Goal: Task Accomplishment & Management: Complete application form

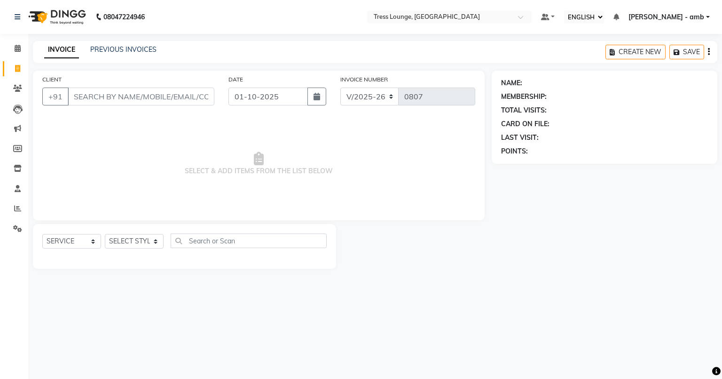
select select "ec"
select select "5899"
select select "service"
click at [75, 96] on input "CLIENT" at bounding box center [141, 96] width 147 height 18
click at [77, 96] on input "CLIENT" at bounding box center [141, 96] width 147 height 18
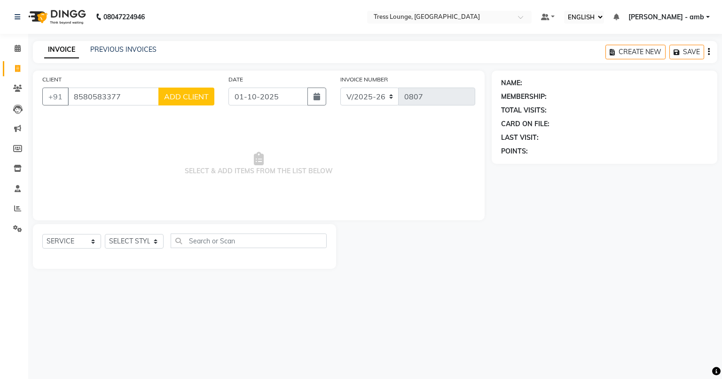
type input "8580583377"
click at [177, 97] on span "ADD CLIENT" at bounding box center [186, 96] width 45 height 9
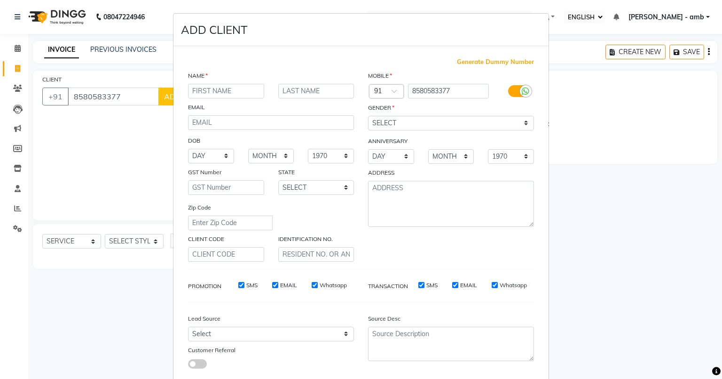
click at [190, 90] on input "text" at bounding box center [226, 91] width 76 height 15
type input "[PERSON_NAME]"
click at [373, 119] on select "SELECT [DEMOGRAPHIC_DATA] [DEMOGRAPHIC_DATA] OTHER PREFER NOT TO SAY" at bounding box center [451, 123] width 166 height 15
select select "[DEMOGRAPHIC_DATA]"
click at [368, 116] on select "SELECT [DEMOGRAPHIC_DATA] [DEMOGRAPHIC_DATA] OTHER PREFER NOT TO SAY" at bounding box center [451, 123] width 166 height 15
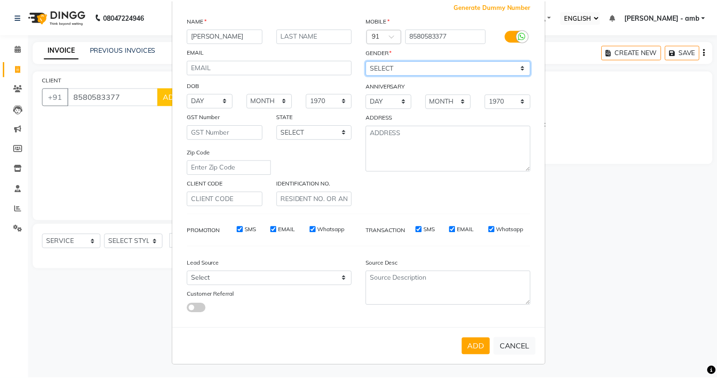
scroll to position [60, 0]
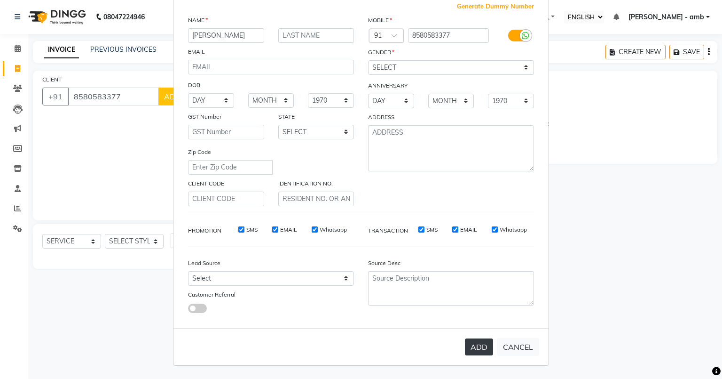
click at [470, 346] on button "ADD" at bounding box center [479, 346] width 28 height 17
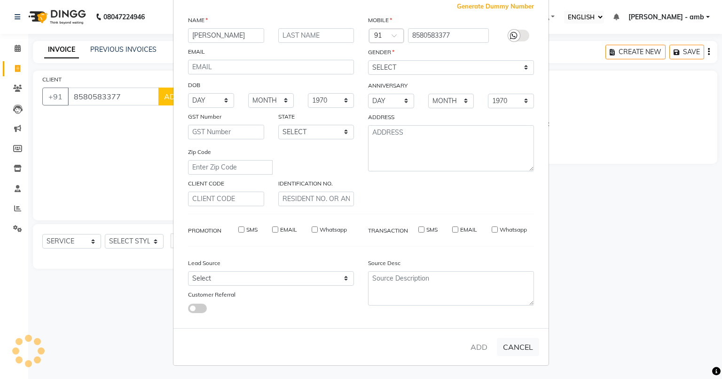
select select
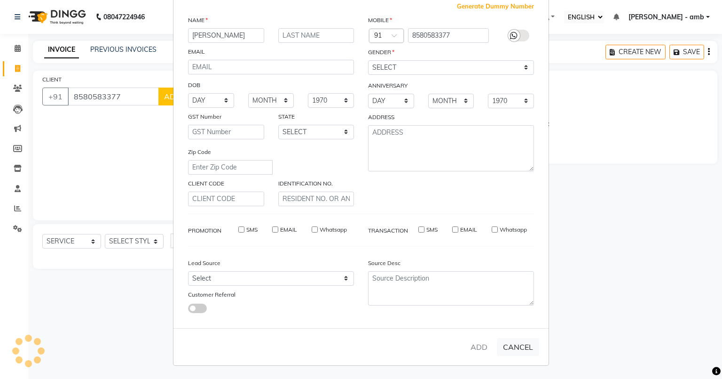
select select
checkbox input "false"
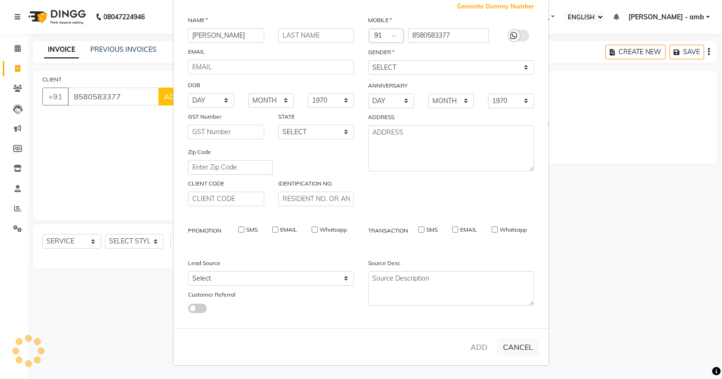
checkbox input "false"
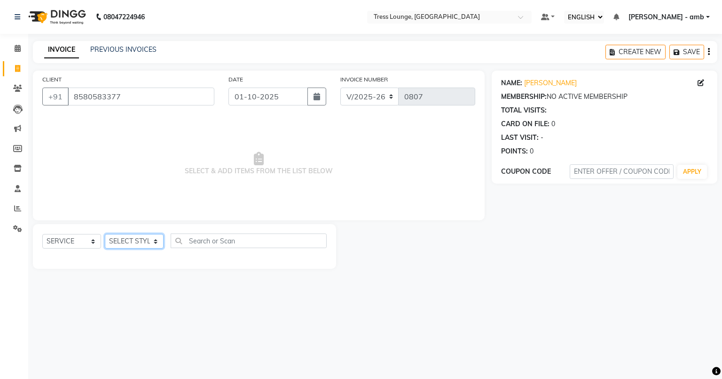
click at [151, 239] on select "SELECT STYLIST [PERSON_NAME] [PERSON_NAME] MOHIT [PERSON_NAME] sukh" at bounding box center [134, 241] width 59 height 15
select select "91879"
click at [105, 234] on select "SELECT STYLIST [PERSON_NAME] [PERSON_NAME] MOHIT [PERSON_NAME] sukh" at bounding box center [134, 241] width 59 height 15
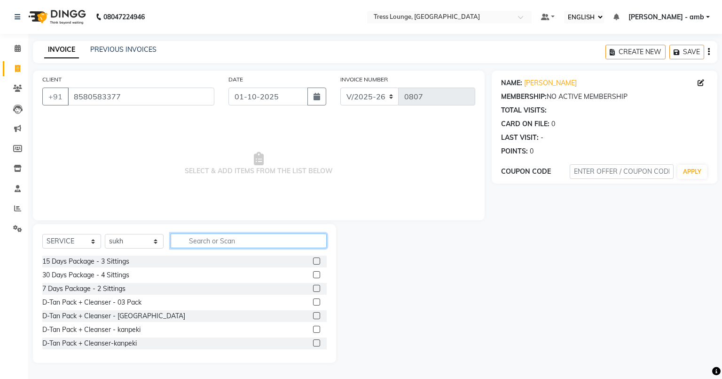
click at [189, 237] on input "text" at bounding box center [249, 240] width 156 height 15
click at [182, 245] on input "text" at bounding box center [249, 240] width 156 height 15
type input "STY"
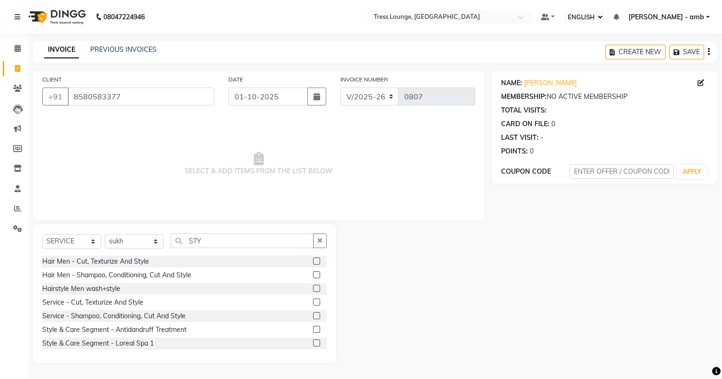
click at [313, 288] on label at bounding box center [316, 288] width 7 height 7
click at [313, 288] on input "checkbox" at bounding box center [316, 288] width 6 height 6
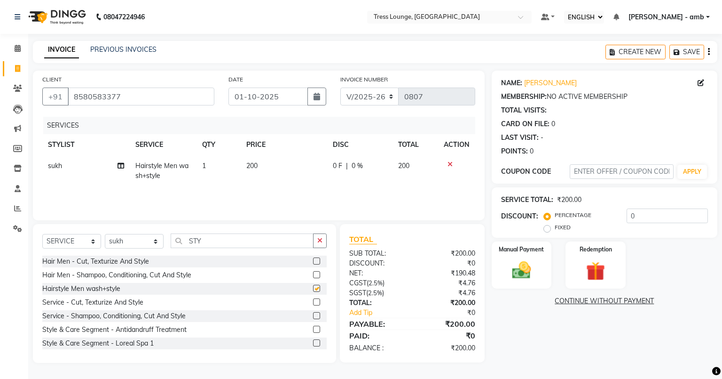
checkbox input "false"
click at [262, 167] on td "200" at bounding box center [284, 170] width 87 height 31
select select "91879"
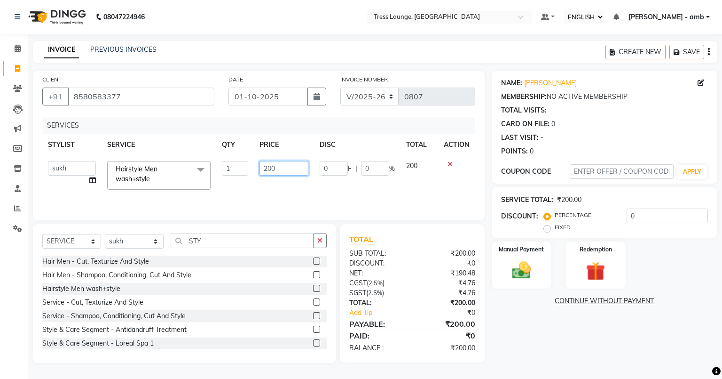
click at [276, 169] on input "200" at bounding box center [284, 168] width 48 height 15
type input "2"
type input "100"
click at [386, 180] on td "0 F | 0 %" at bounding box center [357, 175] width 87 height 40
select select "91879"
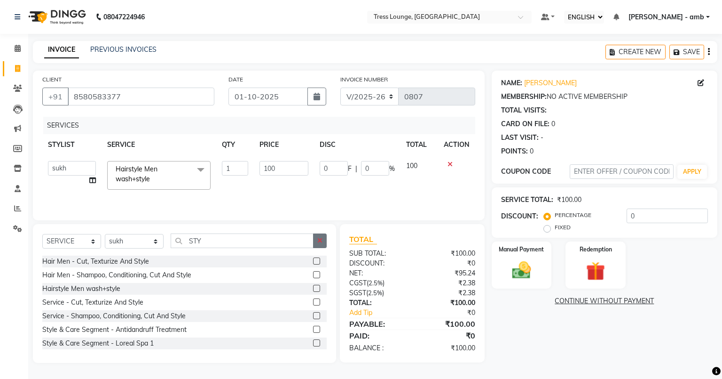
click at [317, 236] on button "button" at bounding box center [320, 240] width 14 height 15
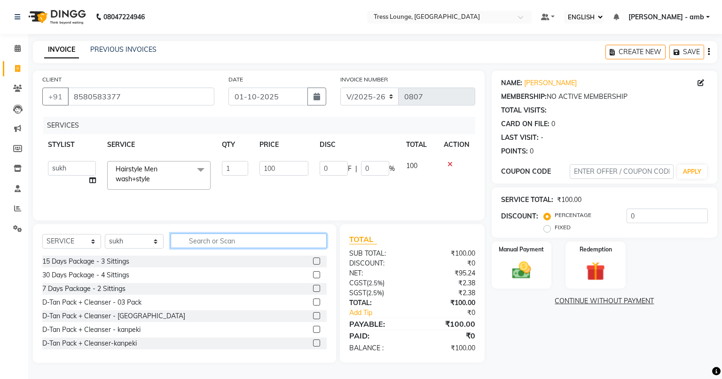
click at [243, 243] on input "text" at bounding box center [249, 240] width 156 height 15
type input "STY"
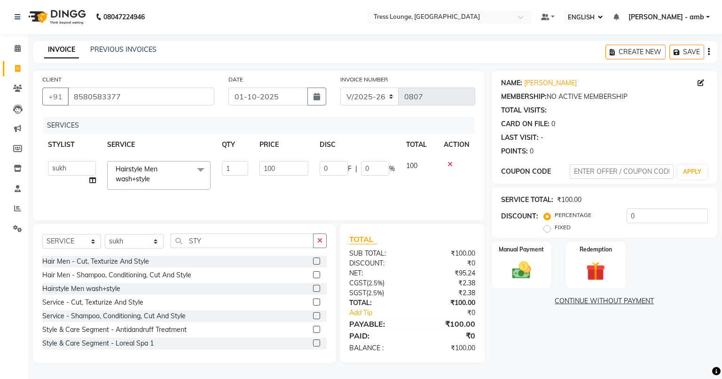
click at [313, 287] on label at bounding box center [316, 288] width 7 height 7
click at [313, 287] on input "checkbox" at bounding box center [316, 288] width 6 height 6
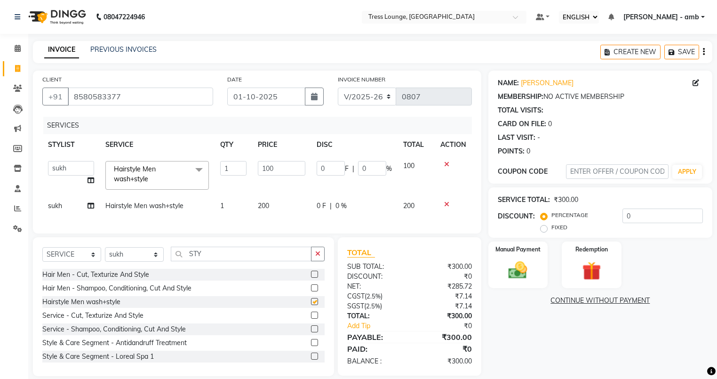
checkbox input "false"
click at [290, 216] on td "200" at bounding box center [281, 205] width 58 height 21
select select "91879"
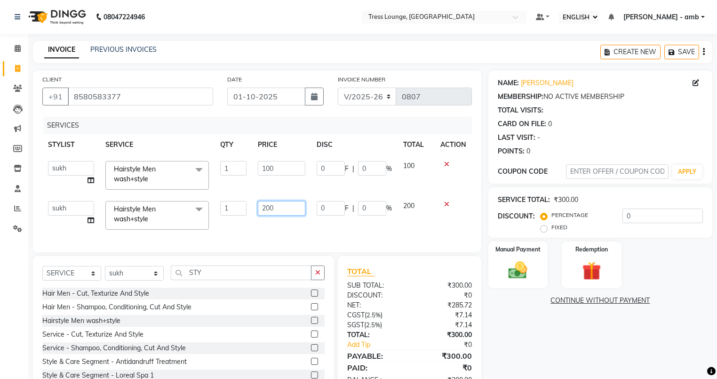
click at [290, 210] on input "200" at bounding box center [281, 208] width 47 height 15
type input "2"
type input "100"
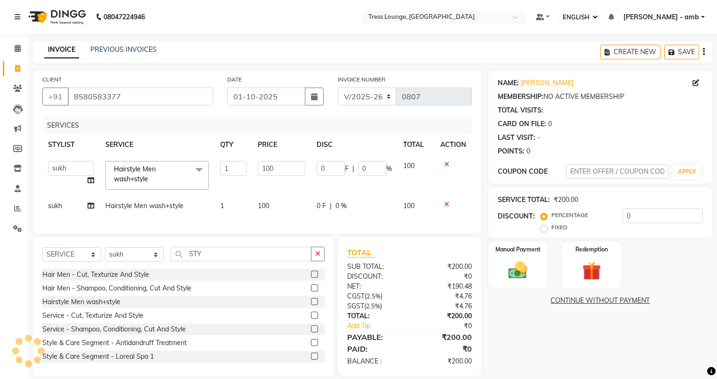
click at [318, 230] on div "CLIENT [PHONE_NUMBER] DATE [DATE] INVOICE NUMBER V/2025 V/[PHONE_NUMBER] SERVIC…" at bounding box center [257, 152] width 448 height 163
click at [511, 256] on div "Manual Payment" at bounding box center [518, 264] width 62 height 49
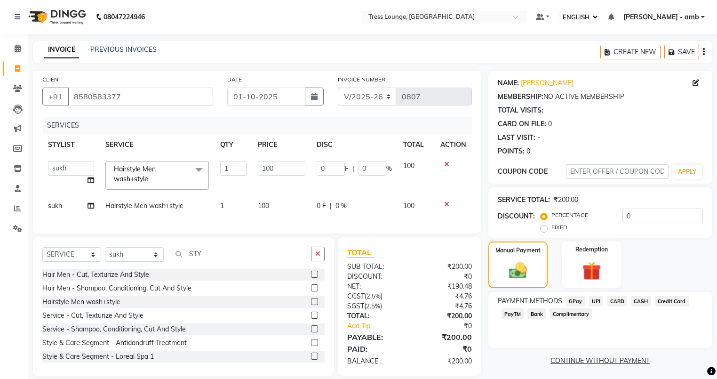
click at [71, 203] on td "sukh" at bounding box center [70, 205] width 57 height 21
select select "91879"
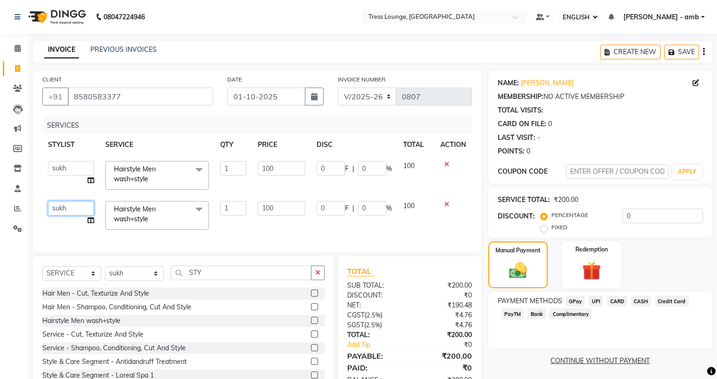
click at [73, 203] on select "[PERSON_NAME] [PERSON_NAME] MOHIT [PERSON_NAME] sukh" at bounding box center [71, 208] width 46 height 15
select select "92884"
click at [636, 304] on span "CASH" at bounding box center [641, 300] width 20 height 11
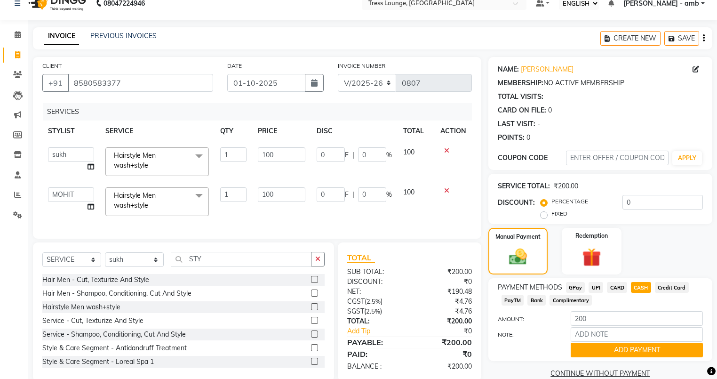
scroll to position [0, 0]
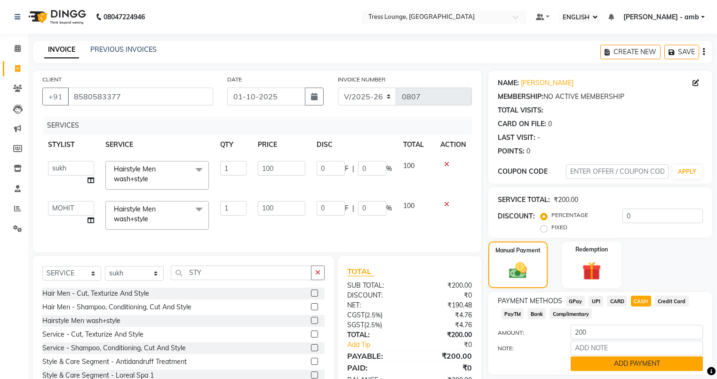
click at [636, 365] on button "ADD PAYMENT" at bounding box center [637, 363] width 132 height 15
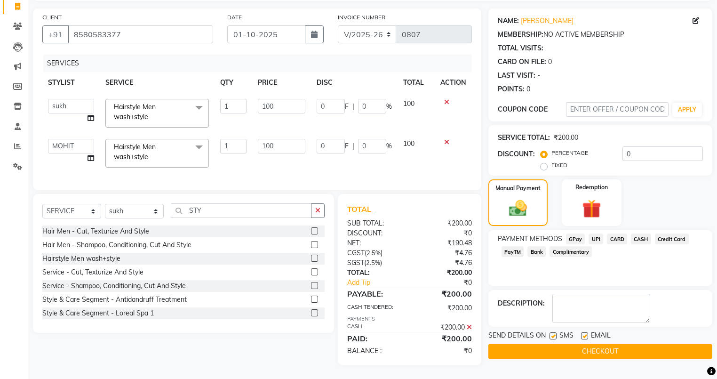
scroll to position [68, 0]
click at [583, 332] on label at bounding box center [584, 335] width 7 height 7
click at [583, 333] on input "checkbox" at bounding box center [584, 336] width 6 height 6
checkbox input "false"
click at [553, 332] on label at bounding box center [552, 335] width 7 height 7
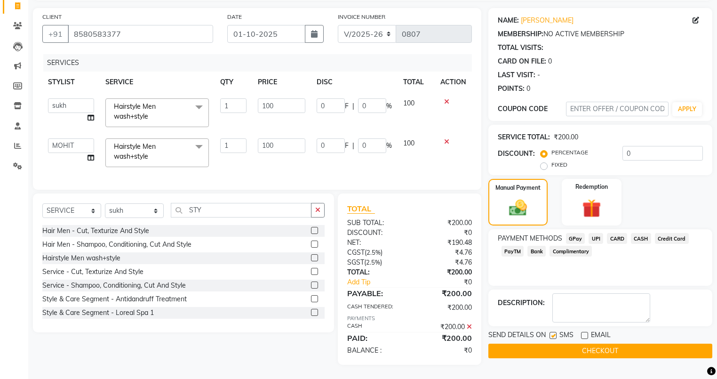
click at [553, 333] on input "checkbox" at bounding box center [552, 336] width 6 height 6
checkbox input "false"
click at [553, 343] on button "CHECKOUT" at bounding box center [600, 350] width 224 height 15
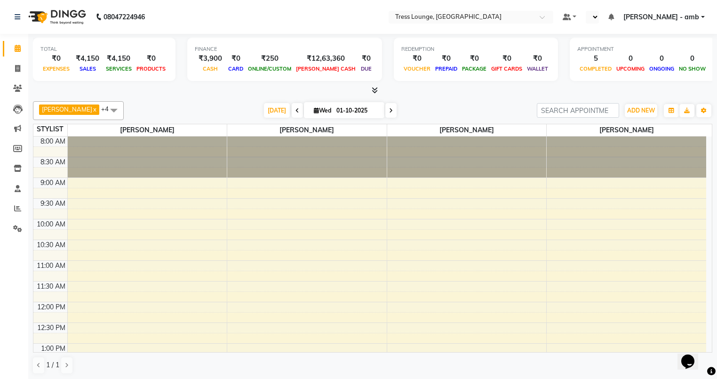
select select "ec"
click at [16, 68] on icon at bounding box center [17, 68] width 5 height 7
select select "service"
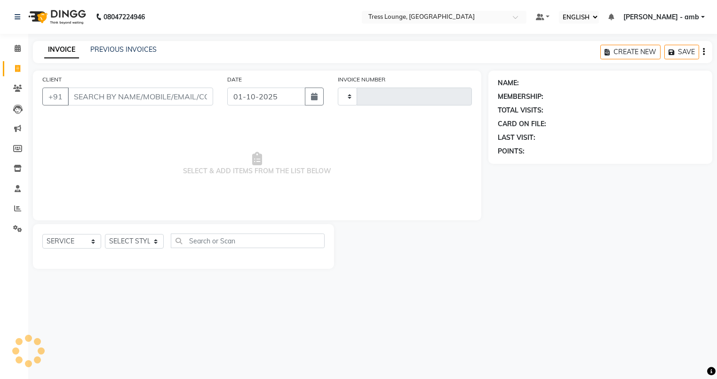
type input "0808"
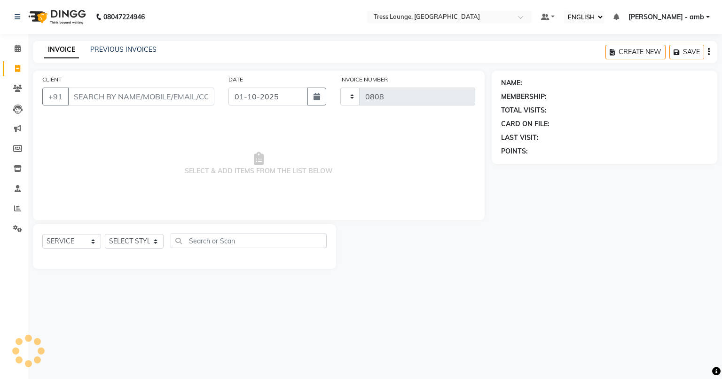
select select "5899"
click at [85, 96] on input "CLIENT" at bounding box center [141, 96] width 147 height 18
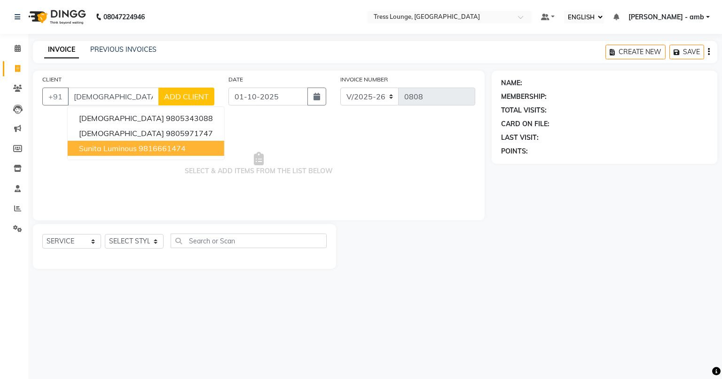
click at [101, 146] on span "sunita luminous" at bounding box center [108, 147] width 58 height 9
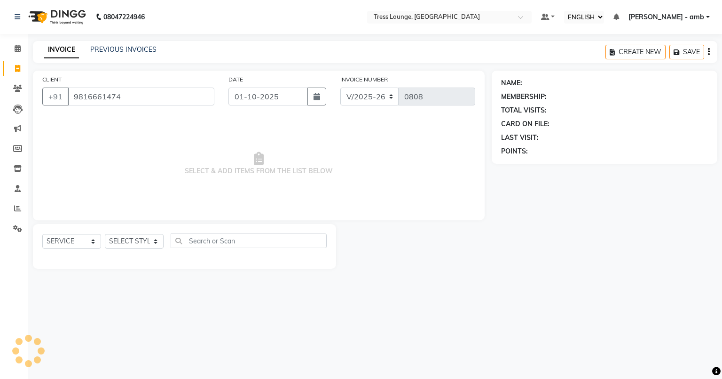
type input "9816661474"
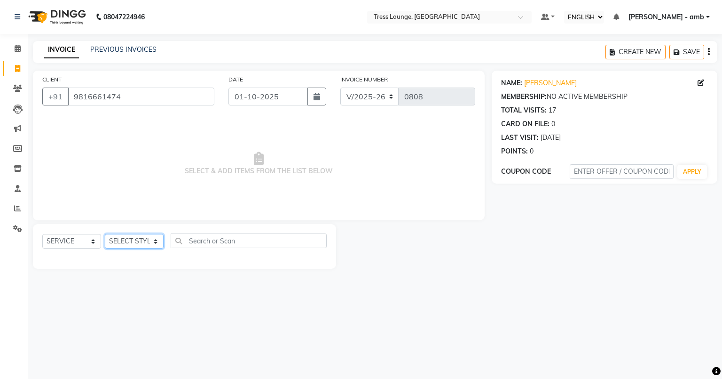
click at [158, 238] on select "SELECT STYLIST [PERSON_NAME] [PERSON_NAME] MOHIT [PERSON_NAME] sukh" at bounding box center [134, 241] width 59 height 15
select select "70769"
click at [105, 234] on select "SELECT STYLIST [PERSON_NAME] [PERSON_NAME] MOHIT [PERSON_NAME] sukh" at bounding box center [134, 241] width 59 height 15
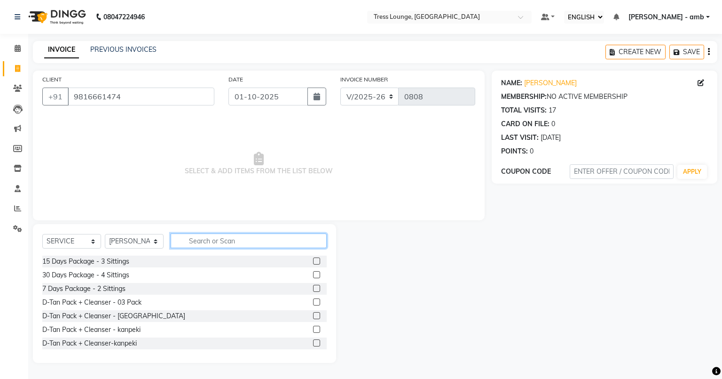
click at [187, 240] on input "text" at bounding box center [249, 240] width 156 height 15
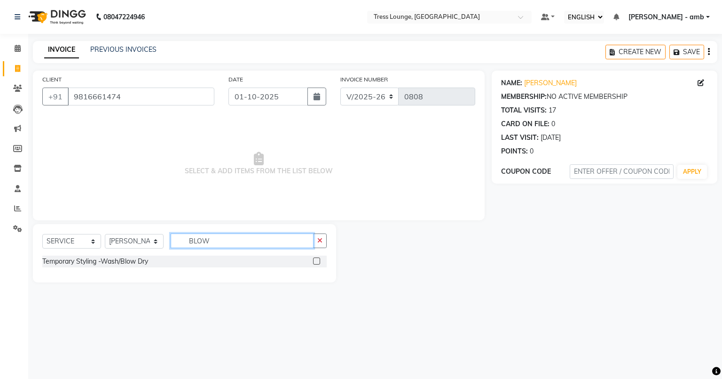
type input "BLOW"
click at [315, 262] on label at bounding box center [316, 260] width 7 height 7
click at [315, 262] on input "checkbox" at bounding box center [316, 261] width 6 height 6
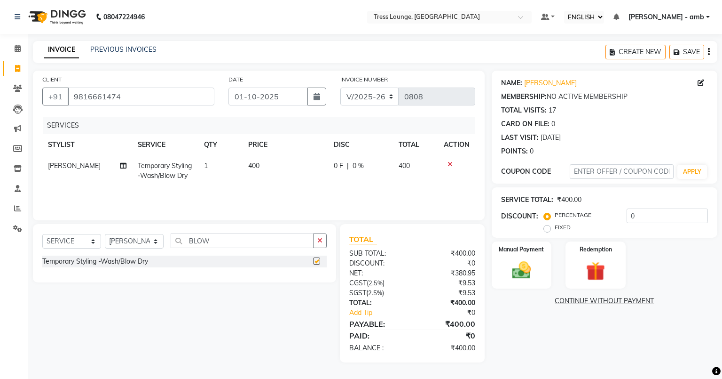
checkbox input "false"
click at [262, 171] on td "400" at bounding box center [286, 170] width 86 height 31
select select "70769"
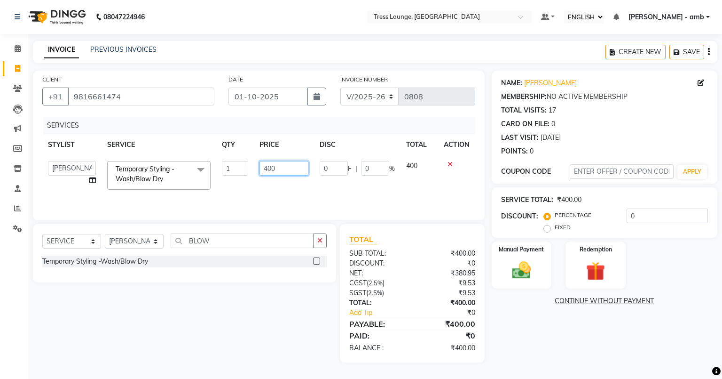
click at [278, 170] on input "400" at bounding box center [284, 168] width 48 height 15
type input "4"
type input "2"
type input "3"
type input "450"
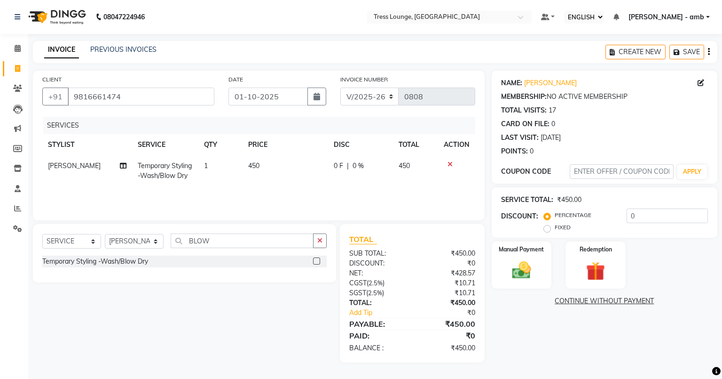
click at [290, 191] on div "SERVICES STYLIST SERVICE QTY PRICE DISC TOTAL ACTION Ansh Temporary Styling -Wa…" at bounding box center [258, 164] width 433 height 94
click at [277, 166] on td "450" at bounding box center [286, 170] width 86 height 31
select select "70769"
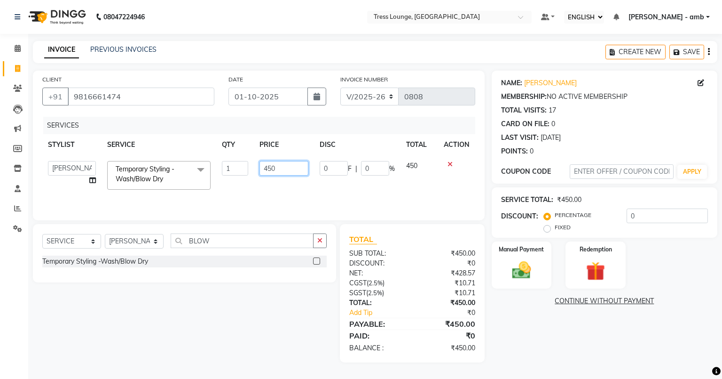
click at [288, 169] on input "450" at bounding box center [284, 168] width 48 height 15
type input "4"
type input "300"
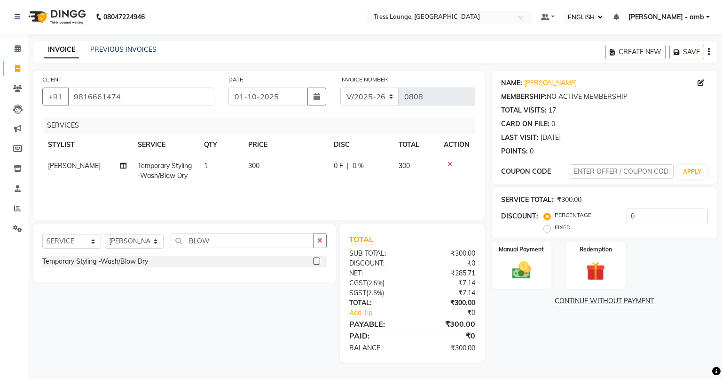
click at [286, 189] on div "SERVICES STYLIST SERVICE QTY PRICE DISC TOTAL ACTION Ansh Temporary Styling -Wa…" at bounding box center [258, 164] width 433 height 94
click at [321, 238] on icon "button" at bounding box center [319, 240] width 5 height 7
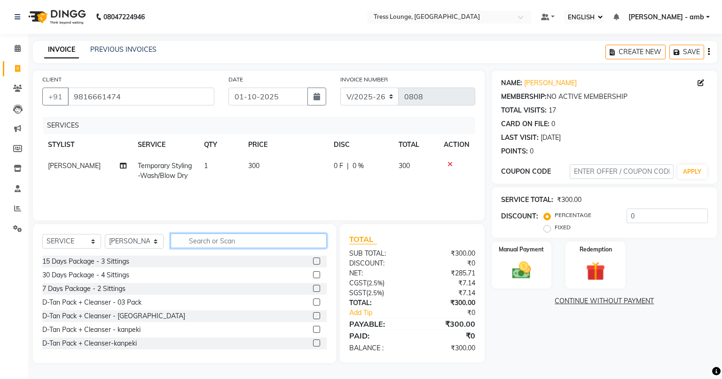
click at [181, 245] on input "text" at bounding box center [249, 240] width 156 height 15
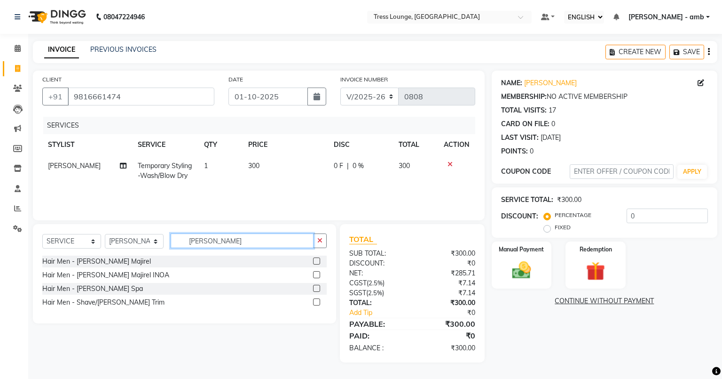
type input "BEARD"
click at [315, 301] on label at bounding box center [316, 301] width 7 height 7
click at [315, 301] on input "checkbox" at bounding box center [316, 302] width 6 height 6
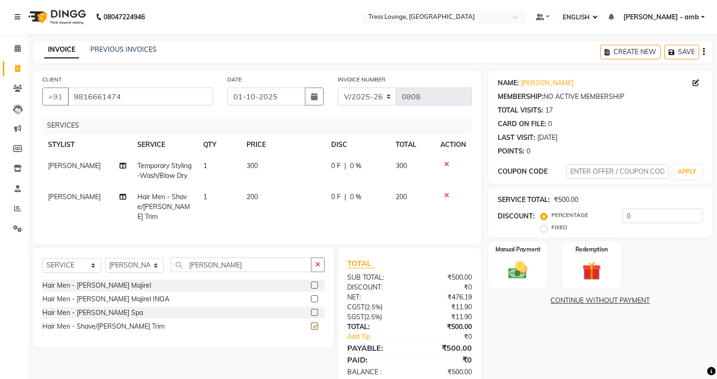
checkbox input "false"
click at [268, 208] on td "200" at bounding box center [283, 206] width 84 height 41
select select "70769"
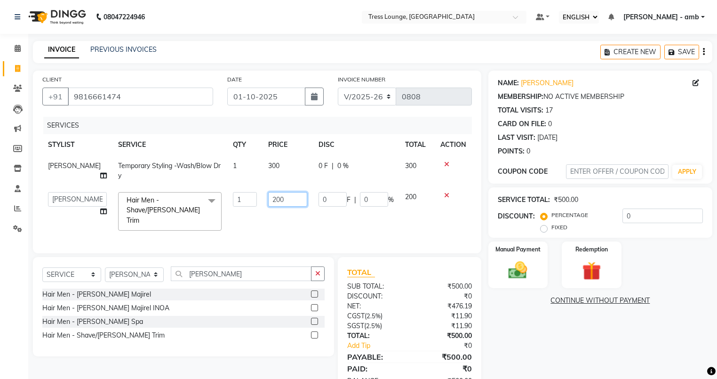
click at [277, 202] on input "200" at bounding box center [287, 199] width 39 height 15
type input "2"
type input "150"
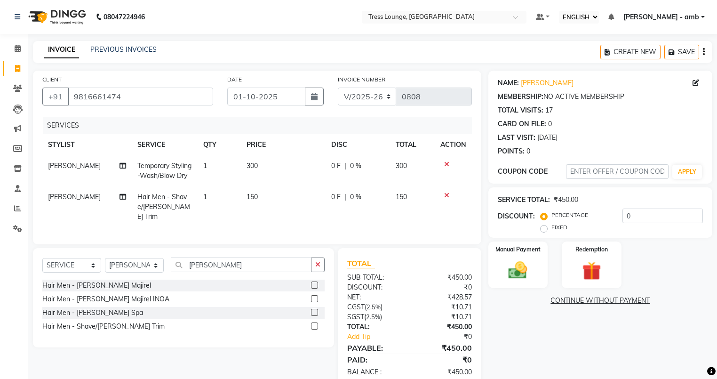
click at [284, 228] on div "SERVICES STYLIST SERVICE QTY PRICE DISC TOTAL ACTION Ansh Temporary Styling -Wa…" at bounding box center [256, 176] width 429 height 118
click at [520, 266] on img at bounding box center [518, 270] width 32 height 23
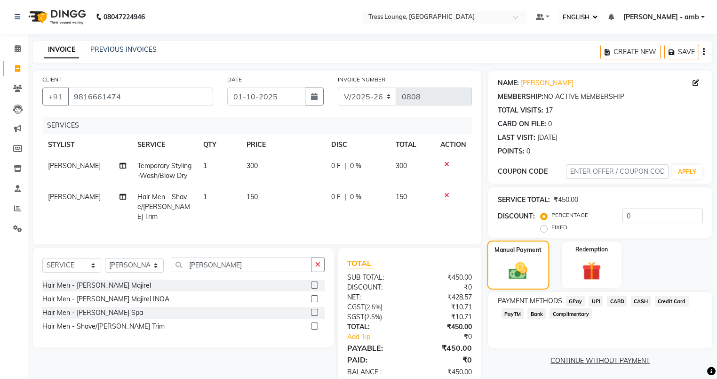
scroll to position [28, 0]
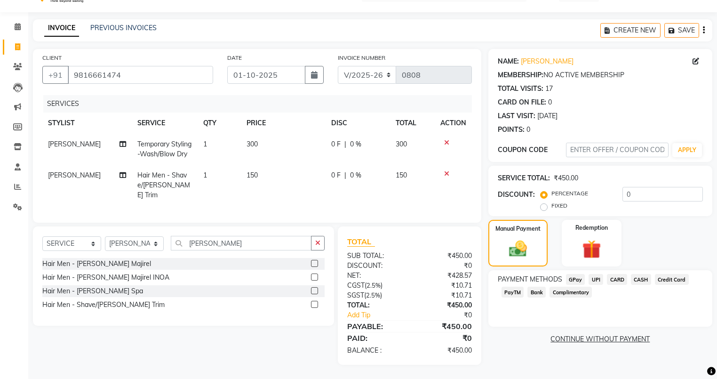
click at [593, 275] on span "UPI" at bounding box center [595, 279] width 15 height 11
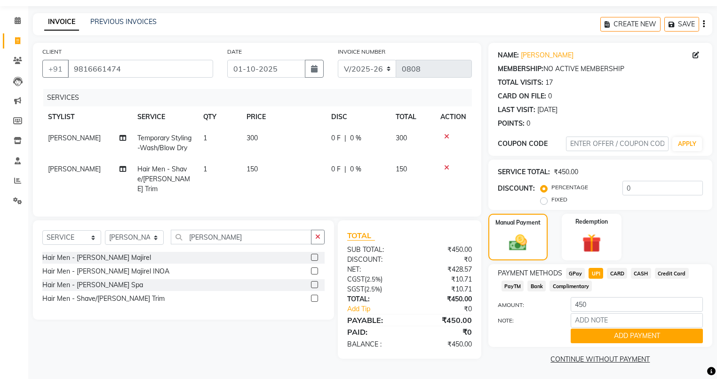
scroll to position [31, 0]
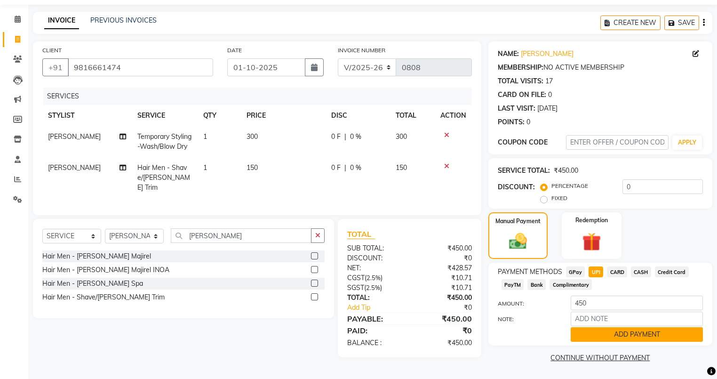
click at [599, 337] on button "ADD PAYMENT" at bounding box center [637, 334] width 132 height 15
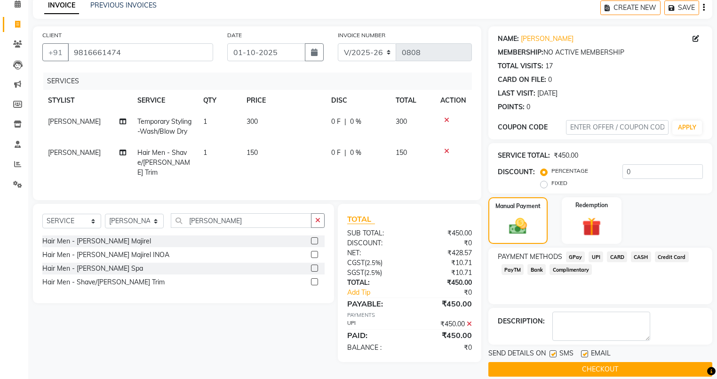
scroll to position [56, 0]
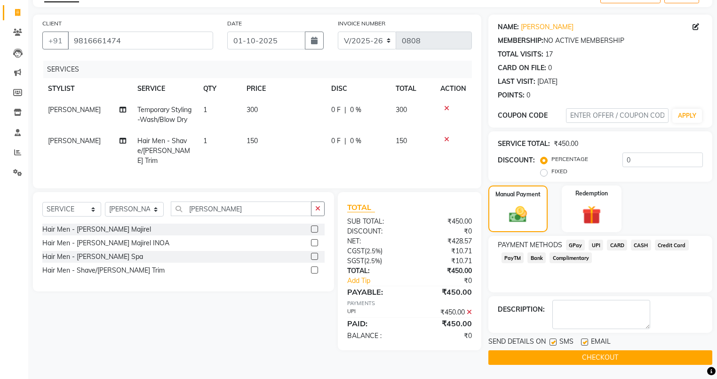
click at [583, 340] on label at bounding box center [584, 341] width 7 height 7
click at [583, 340] on input "checkbox" at bounding box center [584, 342] width 6 height 6
checkbox input "false"
click at [551, 340] on label at bounding box center [552, 341] width 7 height 7
click at [551, 340] on input "checkbox" at bounding box center [552, 342] width 6 height 6
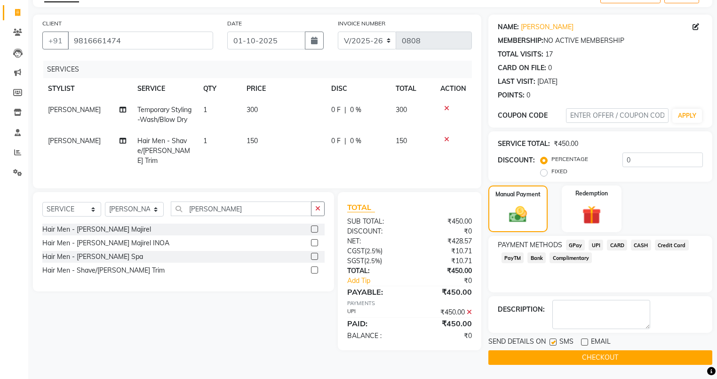
checkbox input "false"
click at [78, 146] on td "[PERSON_NAME]" at bounding box center [86, 150] width 89 height 41
select select "70769"
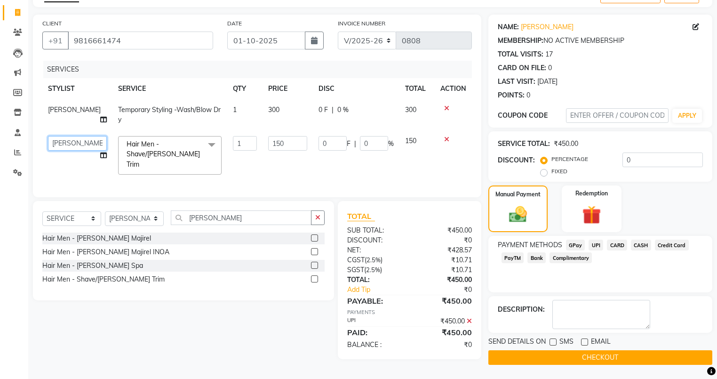
click at [78, 146] on select "[PERSON_NAME] [PERSON_NAME] MOHIT [PERSON_NAME] sukh" at bounding box center [77, 143] width 59 height 15
select select "91879"
click at [576, 355] on button "CHECKOUT" at bounding box center [600, 357] width 224 height 15
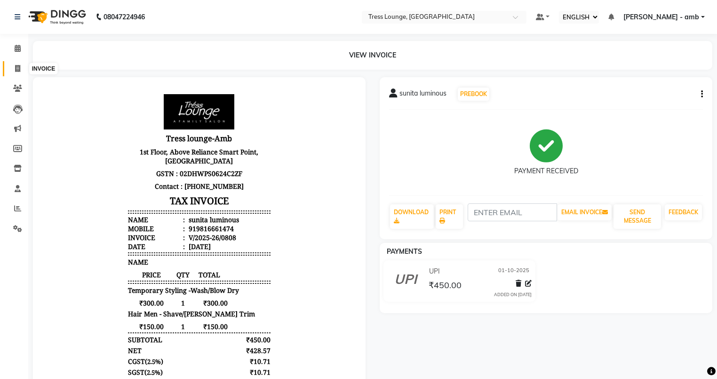
click at [16, 68] on icon at bounding box center [17, 68] width 5 height 7
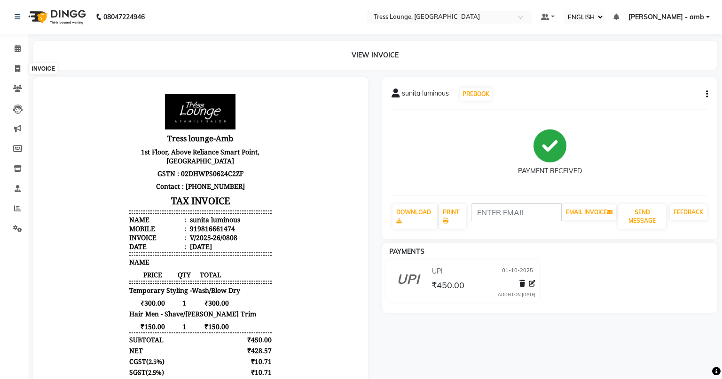
select select "5899"
select select "service"
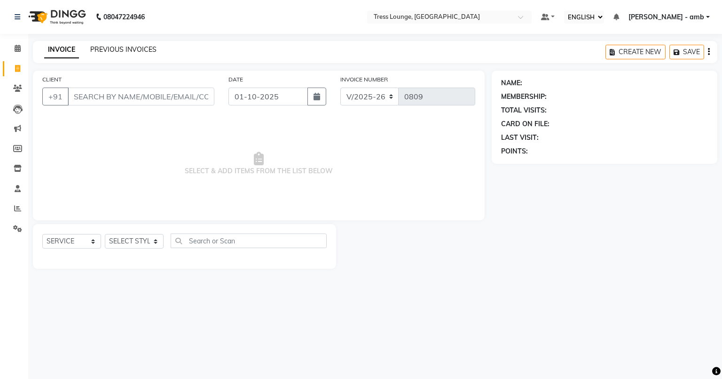
click at [132, 51] on link "PREVIOUS INVOICES" at bounding box center [123, 49] width 66 height 8
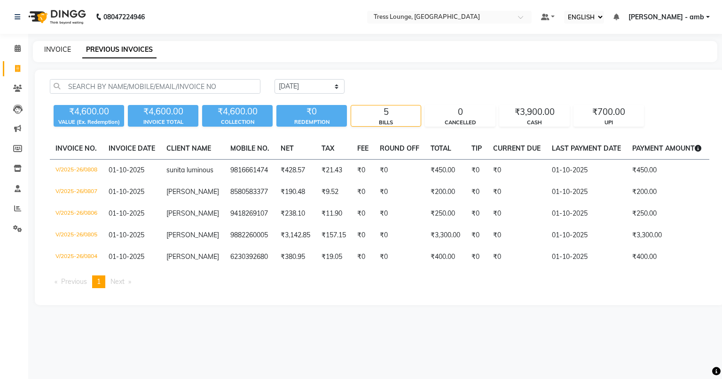
click at [60, 50] on link "INVOICE" at bounding box center [57, 49] width 27 height 8
select select "service"
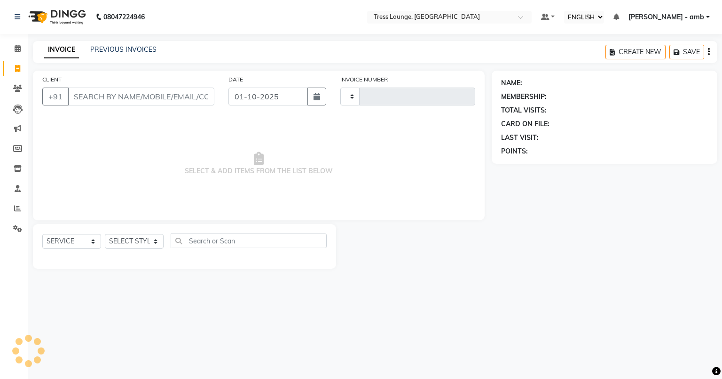
type input "0809"
select select "5899"
click at [147, 99] on input "CLIENT" at bounding box center [141, 96] width 147 height 18
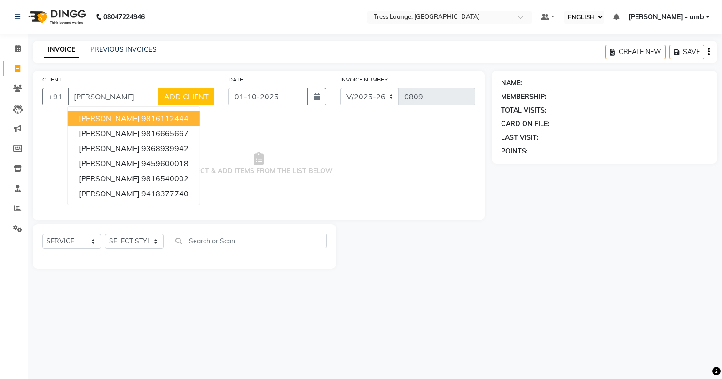
click at [144, 119] on ngb-highlight "9816112444" at bounding box center [165, 117] width 47 height 9
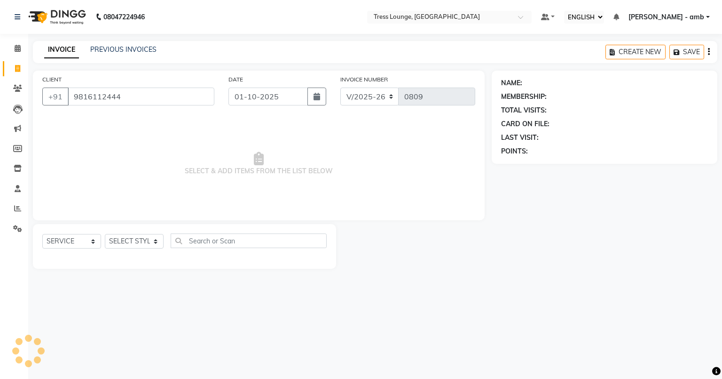
type input "9816112444"
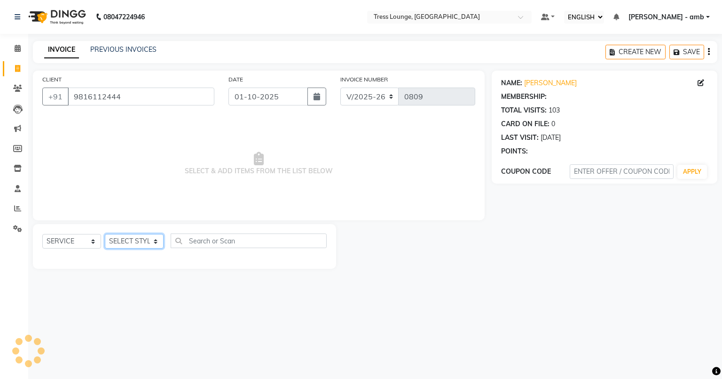
click at [159, 237] on select "SELECT STYLIST [PERSON_NAME] [PERSON_NAME] MOHIT [PERSON_NAME] sukh" at bounding box center [134, 241] width 59 height 15
select select "92884"
click at [105, 234] on select "SELECT STYLIST [PERSON_NAME] [PERSON_NAME] MOHIT [PERSON_NAME] sukh" at bounding box center [134, 241] width 59 height 15
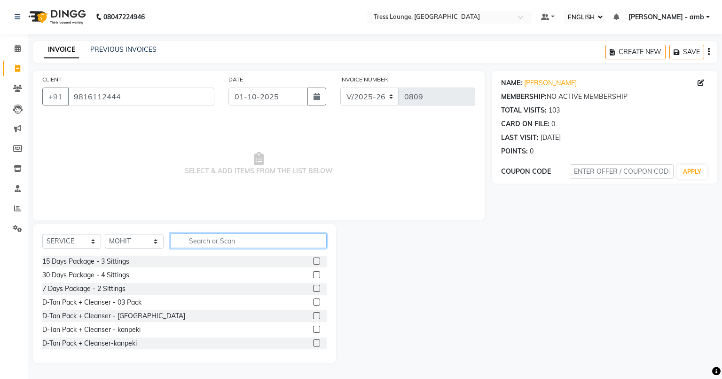
click at [183, 243] on input "text" at bounding box center [249, 240] width 156 height 15
type input "COL"
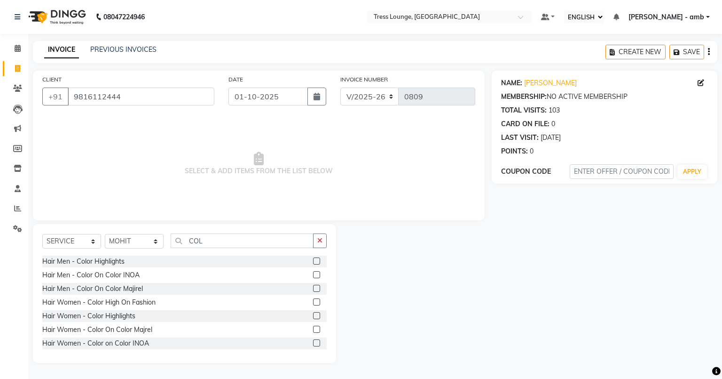
click at [313, 287] on label at bounding box center [316, 288] width 7 height 7
click at [313, 287] on input "checkbox" at bounding box center [316, 288] width 6 height 6
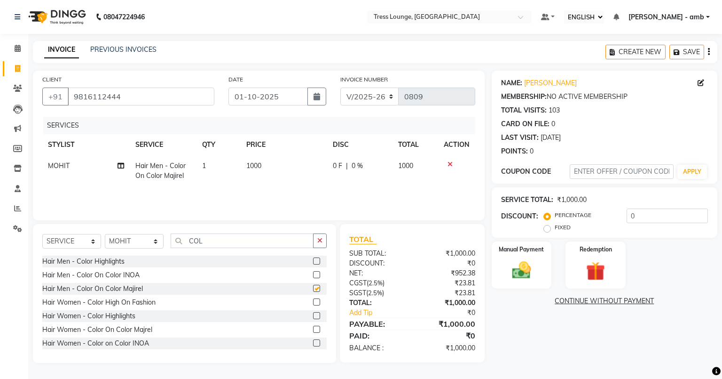
checkbox input "false"
click at [269, 167] on td "1000" at bounding box center [284, 170] width 87 height 31
select select "92884"
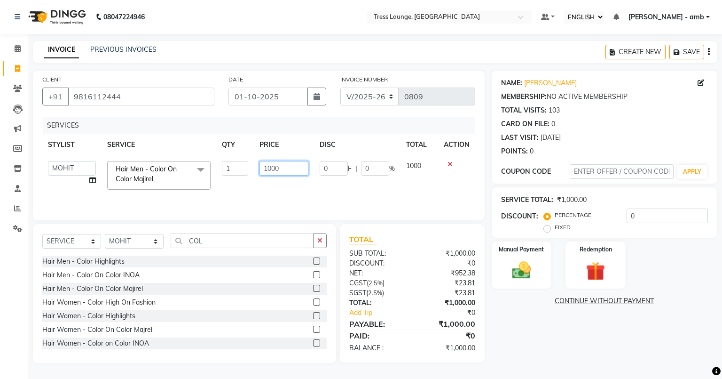
click at [281, 166] on input "1000" at bounding box center [284, 168] width 48 height 15
type input "1"
type input "700"
click at [281, 187] on div "SERVICES STYLIST SERVICE QTY PRICE DISC TOTAL ACTION ANKUSH Ansh Arpana jaswal …" at bounding box center [258, 164] width 433 height 94
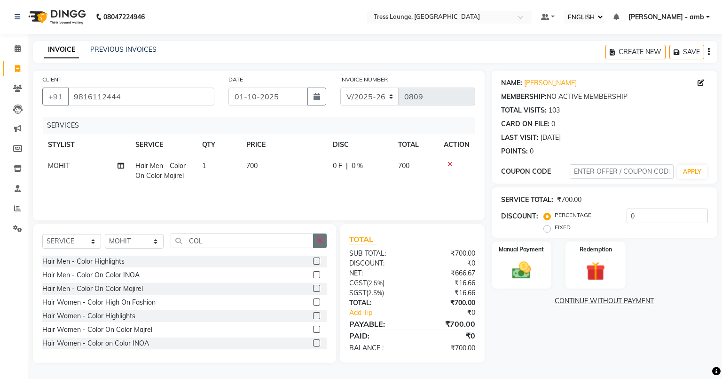
click at [320, 239] on icon "button" at bounding box center [319, 240] width 5 height 7
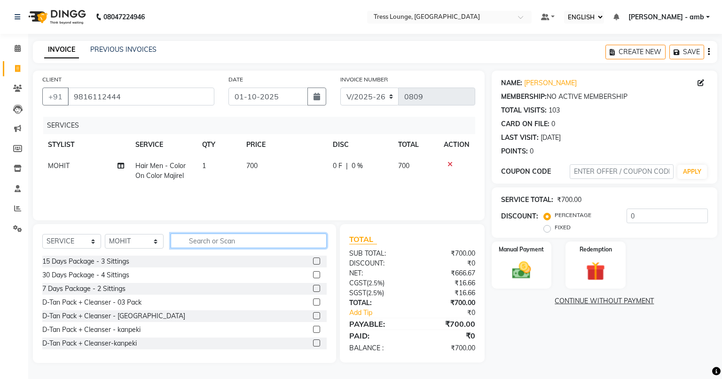
click at [214, 243] on input "text" at bounding box center [249, 240] width 156 height 15
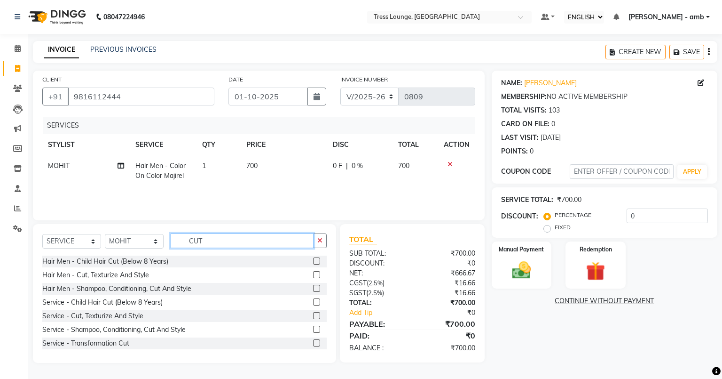
type input "CUT"
click at [313, 288] on label at bounding box center [316, 288] width 7 height 7
click at [313, 288] on input "checkbox" at bounding box center [316, 288] width 6 height 6
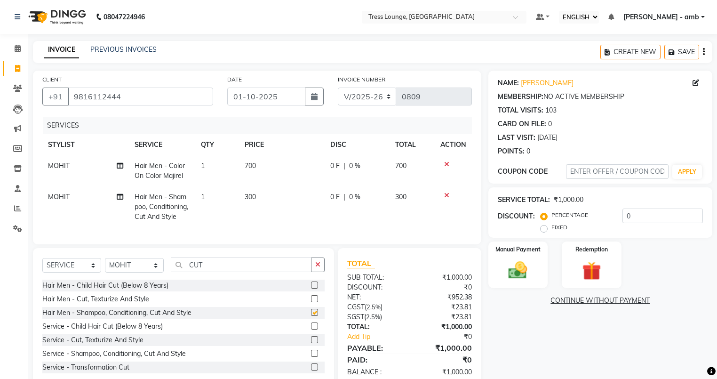
checkbox input "false"
click at [267, 190] on td "300" at bounding box center [282, 206] width 86 height 41
select select "92884"
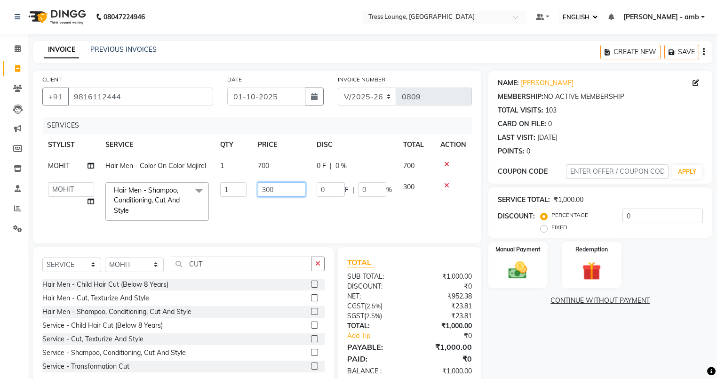
click at [288, 193] on input "300" at bounding box center [281, 189] width 47 height 15
type input "3"
type input "250"
click at [287, 220] on td "250" at bounding box center [281, 201] width 58 height 50
select select "92884"
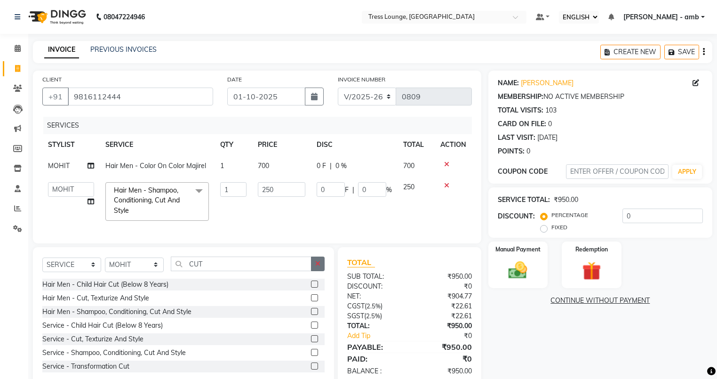
click at [322, 270] on button "button" at bounding box center [318, 263] width 14 height 15
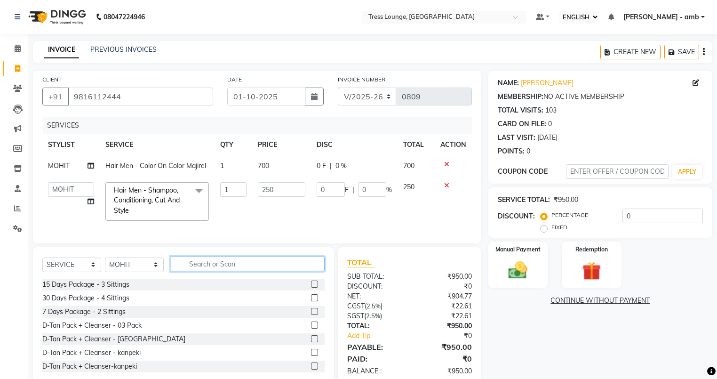
click at [245, 268] on input "text" at bounding box center [248, 263] width 154 height 15
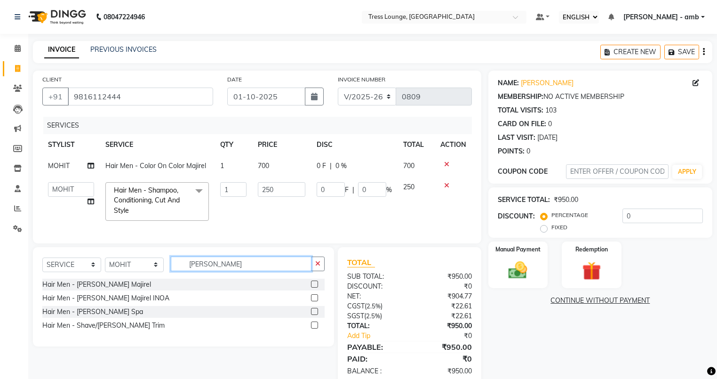
type input "BEARD"
click at [313, 328] on label at bounding box center [314, 324] width 7 height 7
click at [313, 328] on input "checkbox" at bounding box center [314, 325] width 6 height 6
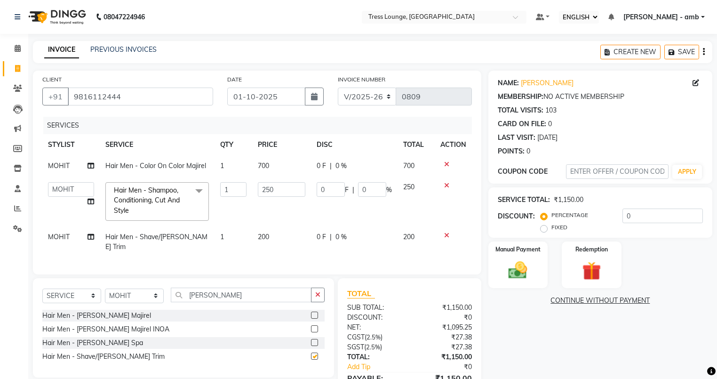
checkbox input "false"
click at [284, 241] on td "200" at bounding box center [281, 241] width 58 height 31
select select "92884"
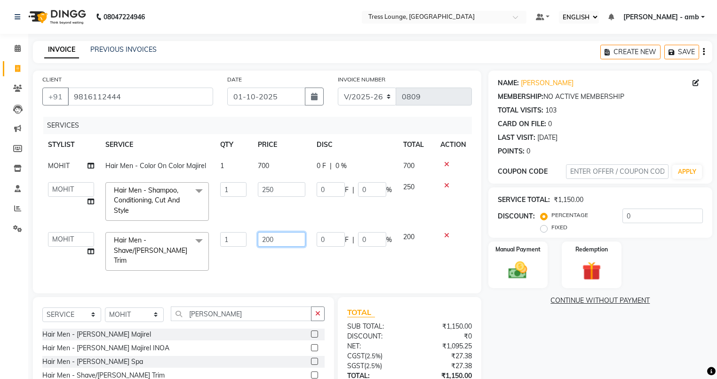
click at [288, 241] on input "200" at bounding box center [281, 239] width 47 height 15
type input "2"
type input "150"
click at [311, 262] on div "CLIENT +91 9816112444 DATE 01-10-2025 INVOICE NUMBER V/2025 V/2025-26 0809 SERV…" at bounding box center [257, 182] width 448 height 222
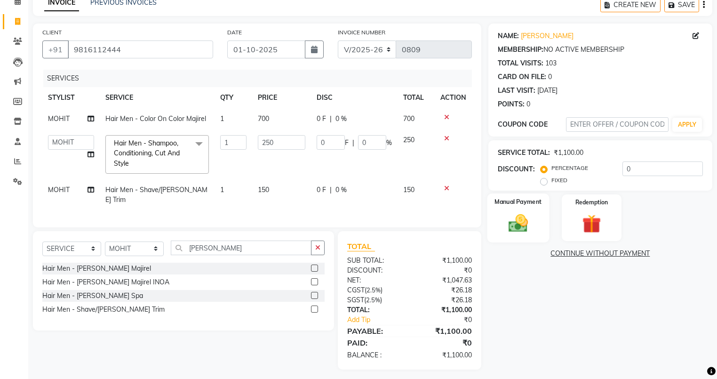
scroll to position [48, 0]
click at [521, 214] on img at bounding box center [518, 222] width 32 height 23
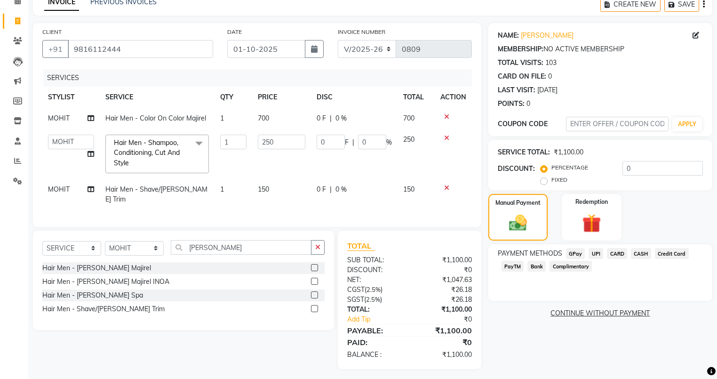
click at [594, 253] on span "UPI" at bounding box center [595, 253] width 15 height 11
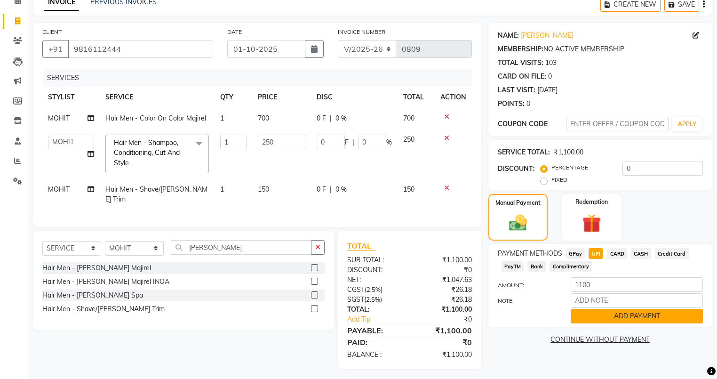
click at [598, 315] on button "ADD PAYMENT" at bounding box center [637, 316] width 132 height 15
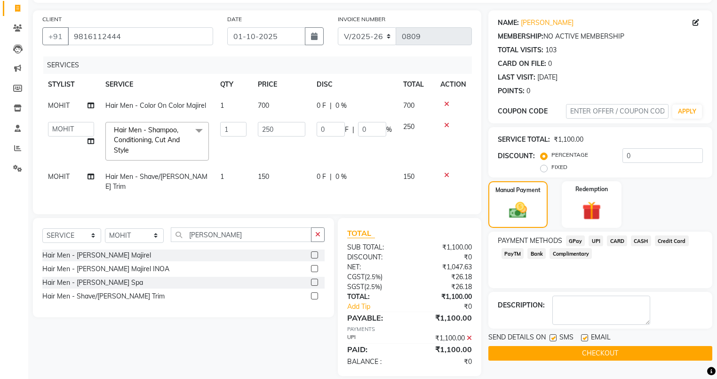
scroll to position [67, 0]
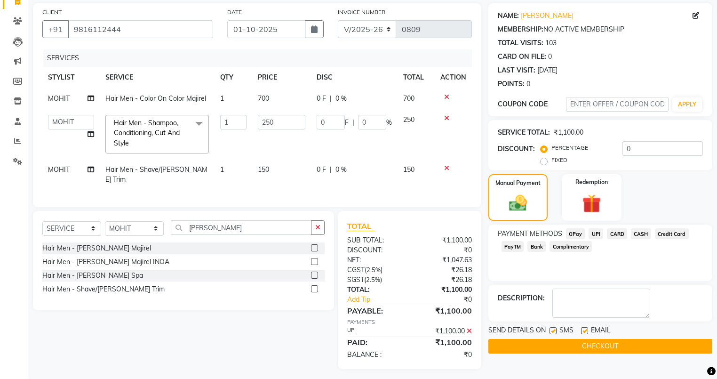
click at [585, 330] on label at bounding box center [584, 330] width 7 height 7
click at [585, 330] on input "checkbox" at bounding box center [584, 331] width 6 height 6
checkbox input "false"
click at [553, 329] on label at bounding box center [552, 330] width 7 height 7
click at [553, 329] on input "checkbox" at bounding box center [552, 331] width 6 height 6
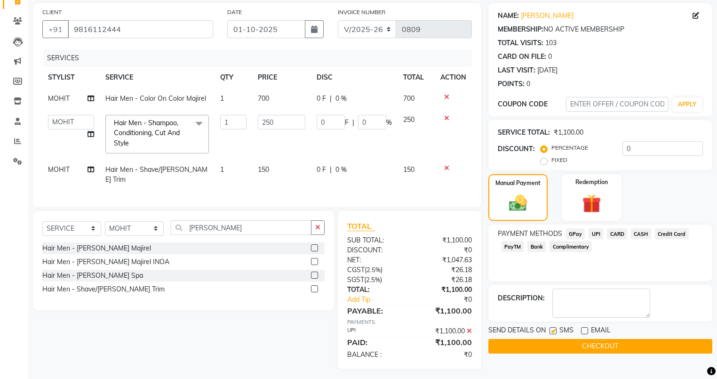
checkbox input "false"
click at [554, 343] on button "CHECKOUT" at bounding box center [600, 346] width 224 height 15
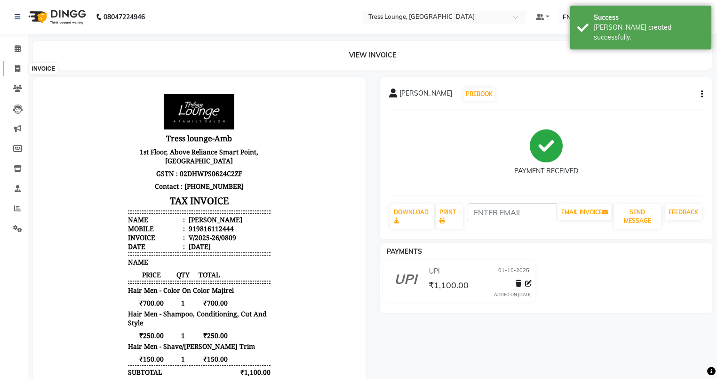
click at [15, 67] on icon at bounding box center [17, 68] width 5 height 7
select select "service"
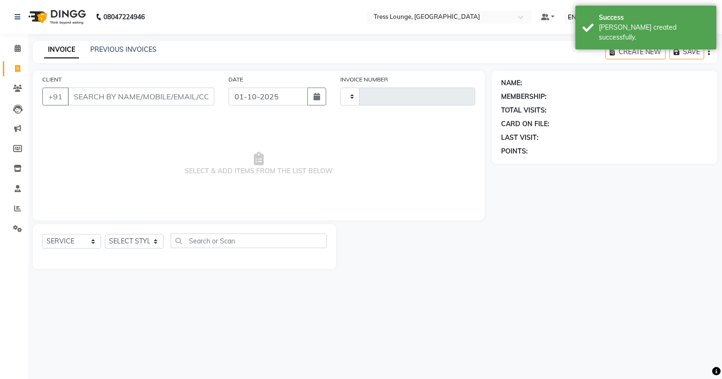
type input "0810"
select select "5899"
click at [115, 50] on link "PREVIOUS INVOICES" at bounding box center [123, 49] width 66 height 8
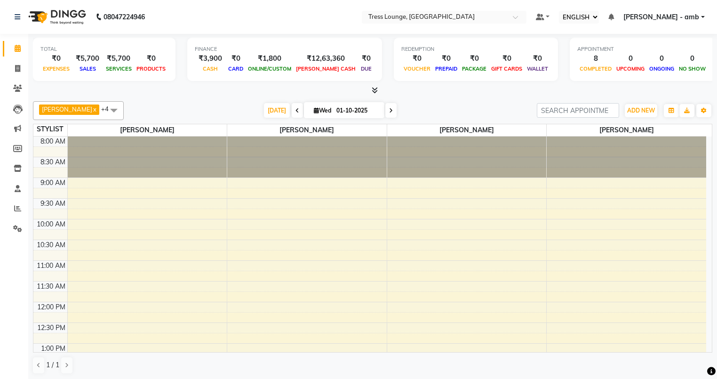
select select "ec"
click at [17, 69] on icon at bounding box center [17, 68] width 5 height 7
select select "service"
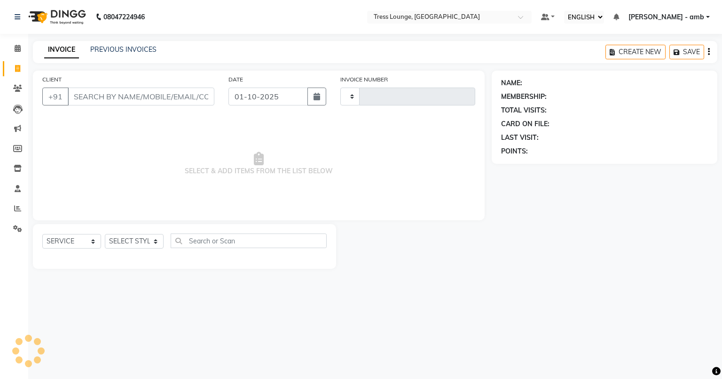
type input "0810"
select select "5899"
click at [92, 95] on input "CLIENT" at bounding box center [141, 96] width 147 height 18
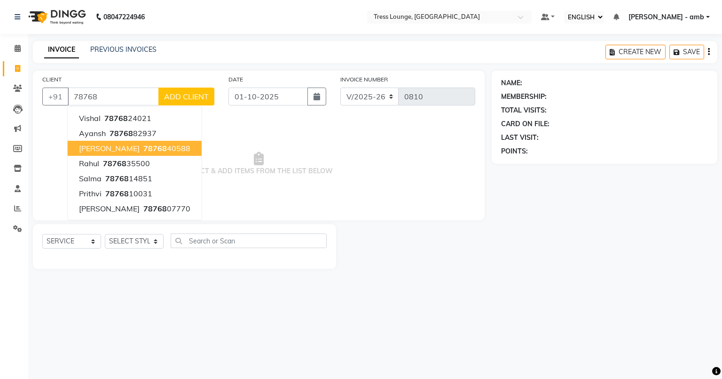
click at [127, 147] on span "[PERSON_NAME]" at bounding box center [109, 147] width 61 height 9
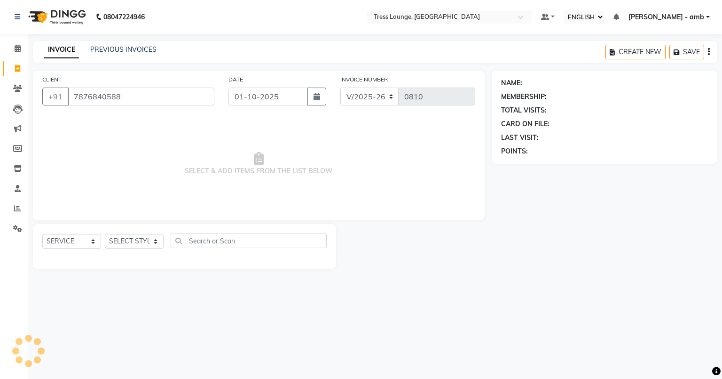
type input "7876840588"
click at [157, 239] on select "SELECT STYLIST [PERSON_NAME] [PERSON_NAME] MOHIT [PERSON_NAME] sukh" at bounding box center [134, 241] width 59 height 15
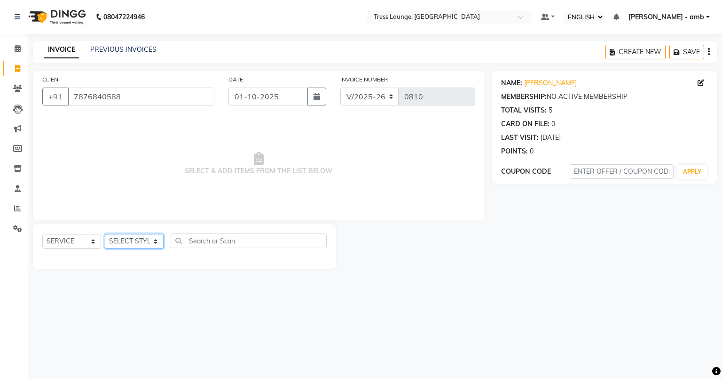
select select "91879"
click at [105, 234] on select "SELECT STYLIST [PERSON_NAME] [PERSON_NAME] MOHIT [PERSON_NAME] sukh" at bounding box center [134, 241] width 59 height 15
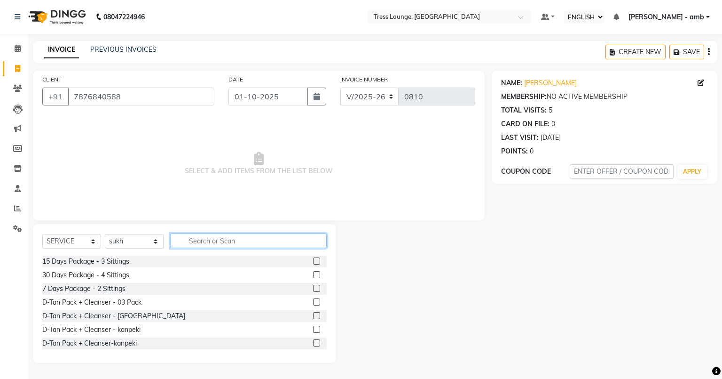
click at [181, 242] on input "text" at bounding box center [249, 240] width 156 height 15
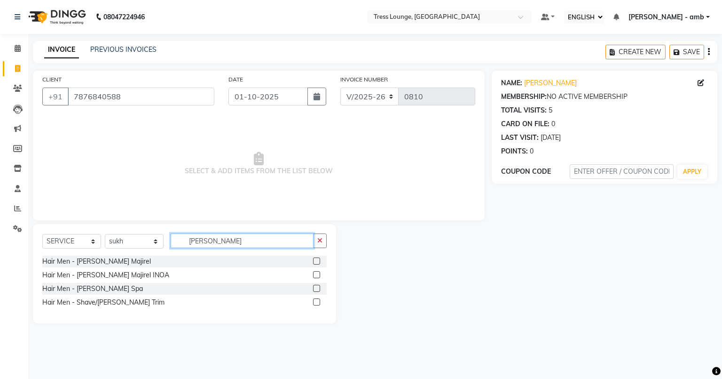
type input "BEARD"
click at [315, 301] on label at bounding box center [316, 301] width 7 height 7
click at [315, 301] on input "checkbox" at bounding box center [316, 302] width 6 height 6
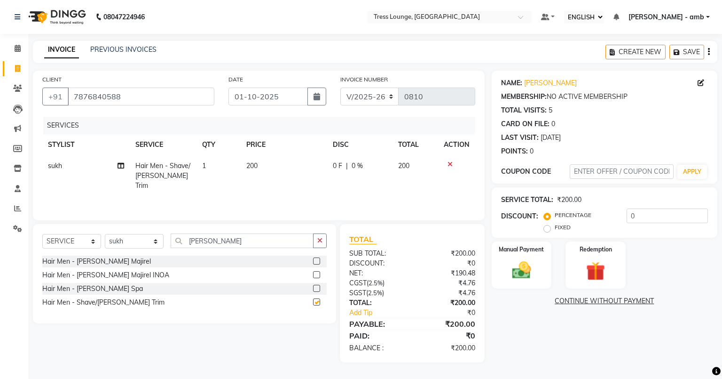
checkbox input "false"
click at [260, 159] on td "200" at bounding box center [284, 175] width 87 height 41
select select "91879"
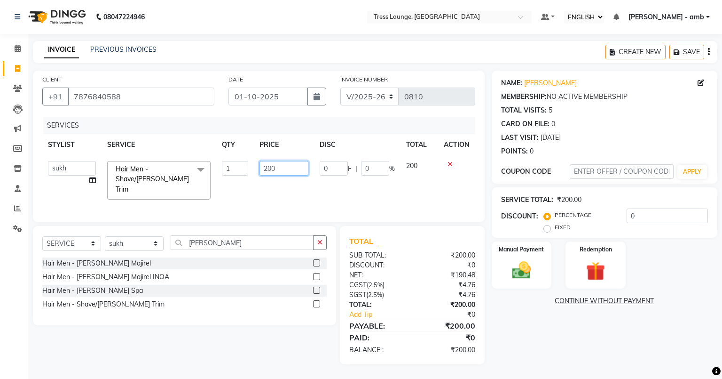
click at [271, 167] on input "200" at bounding box center [284, 168] width 48 height 15
click at [277, 167] on input "200" at bounding box center [284, 168] width 48 height 15
type input "2"
type input "150"
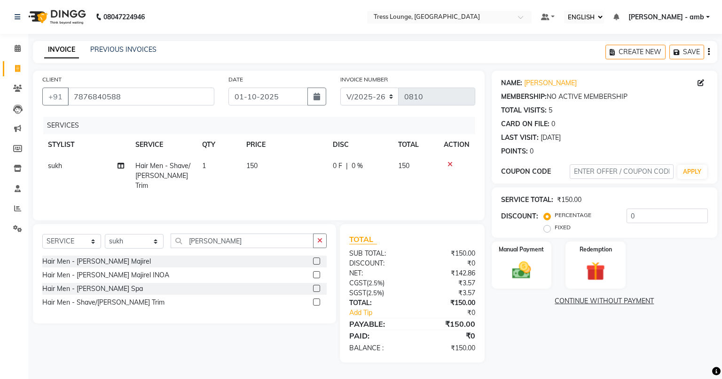
click at [286, 185] on td "150" at bounding box center [284, 175] width 87 height 41
select select "91879"
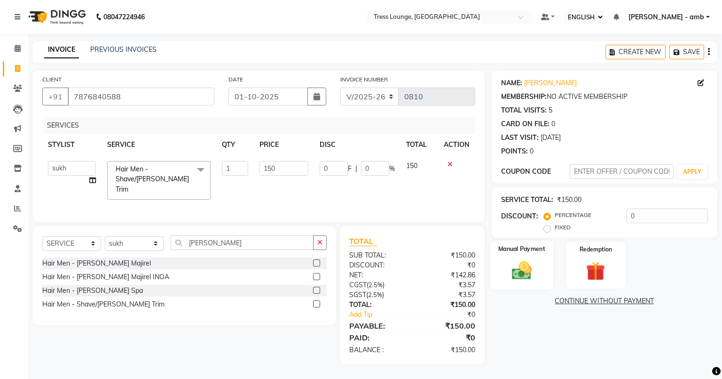
click at [521, 252] on label "Manual Payment" at bounding box center [522, 248] width 47 height 9
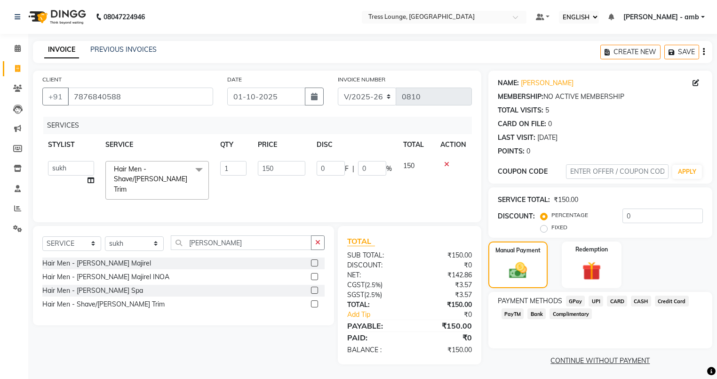
scroll to position [3, 0]
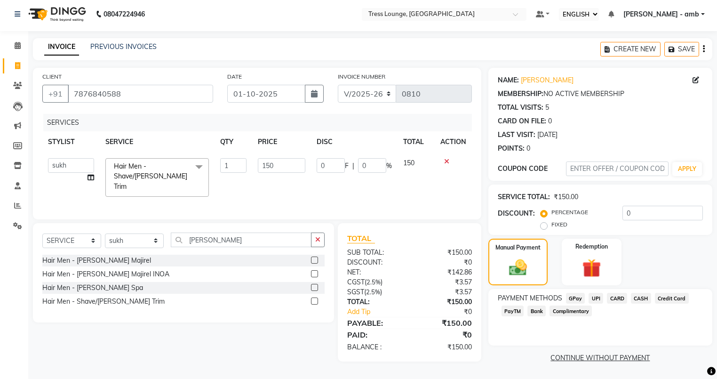
click at [592, 298] on span "UPI" at bounding box center [595, 298] width 15 height 11
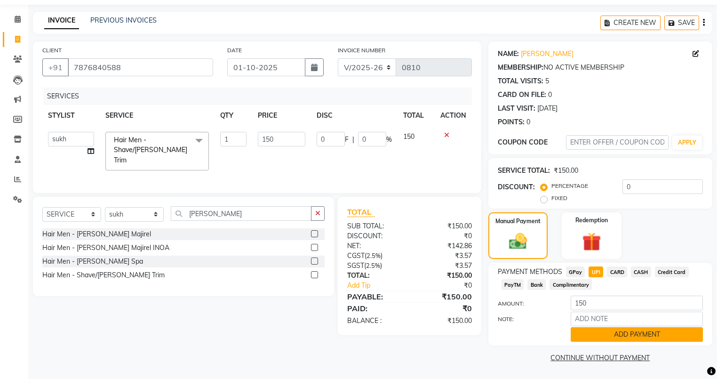
scroll to position [31, 0]
click at [582, 336] on button "ADD PAYMENT" at bounding box center [637, 334] width 132 height 15
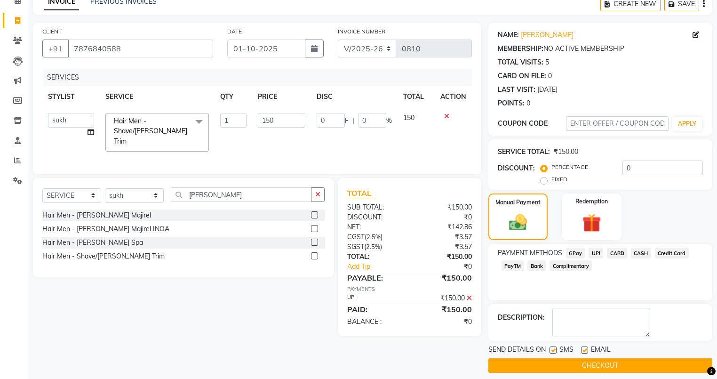
scroll to position [56, 0]
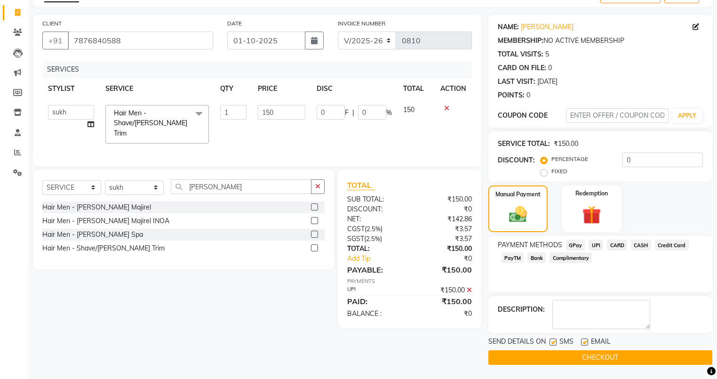
click at [581, 339] on label at bounding box center [584, 341] width 7 height 7
click at [581, 339] on input "checkbox" at bounding box center [584, 342] width 6 height 6
checkbox input "false"
click at [550, 341] on label at bounding box center [552, 341] width 7 height 7
click at [550, 341] on input "checkbox" at bounding box center [552, 342] width 6 height 6
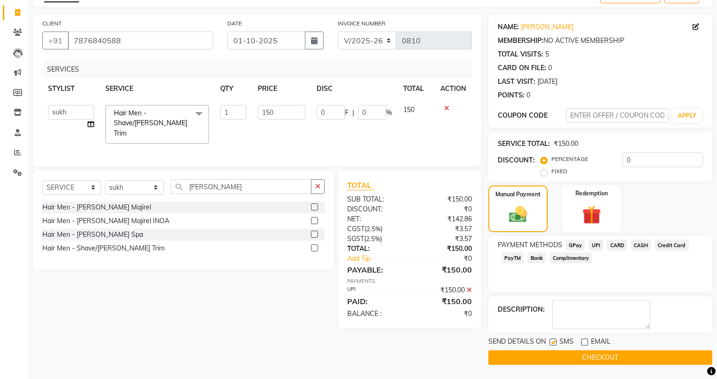
checkbox input "false"
click at [551, 350] on button "CHECKOUT" at bounding box center [600, 357] width 224 height 15
